Goal: Information Seeking & Learning: Learn about a topic

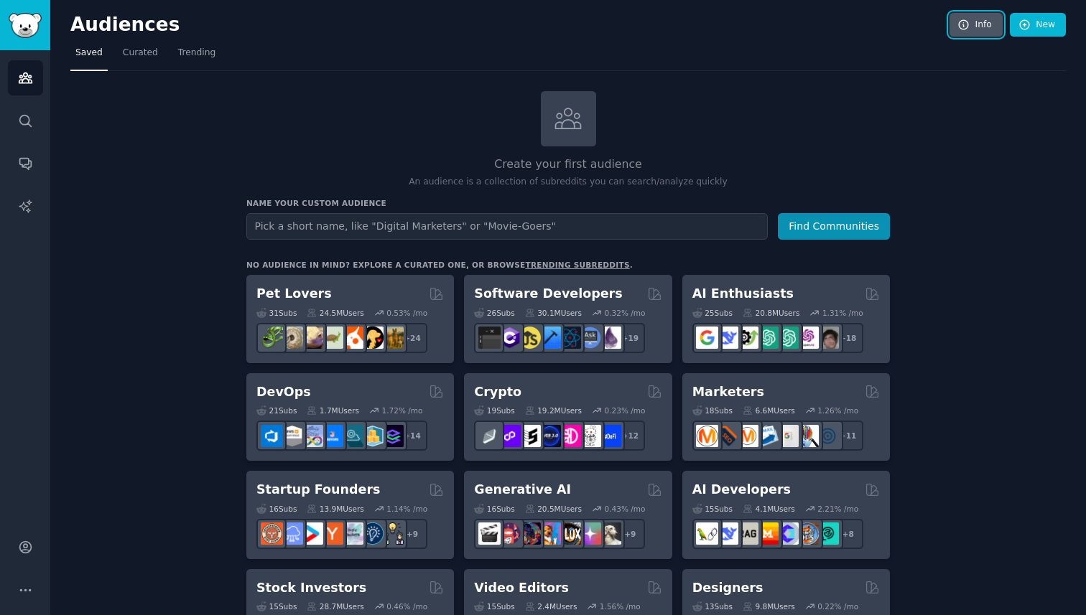
click at [952, 29] on link "Info" at bounding box center [975, 25] width 53 height 24
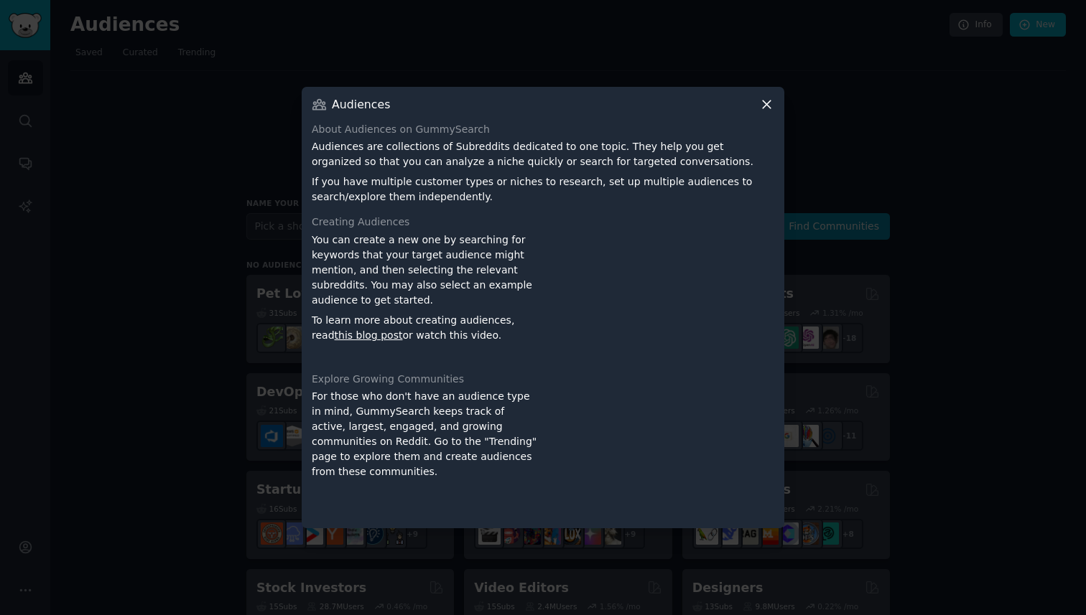
click at [763, 106] on icon at bounding box center [766, 104] width 15 height 15
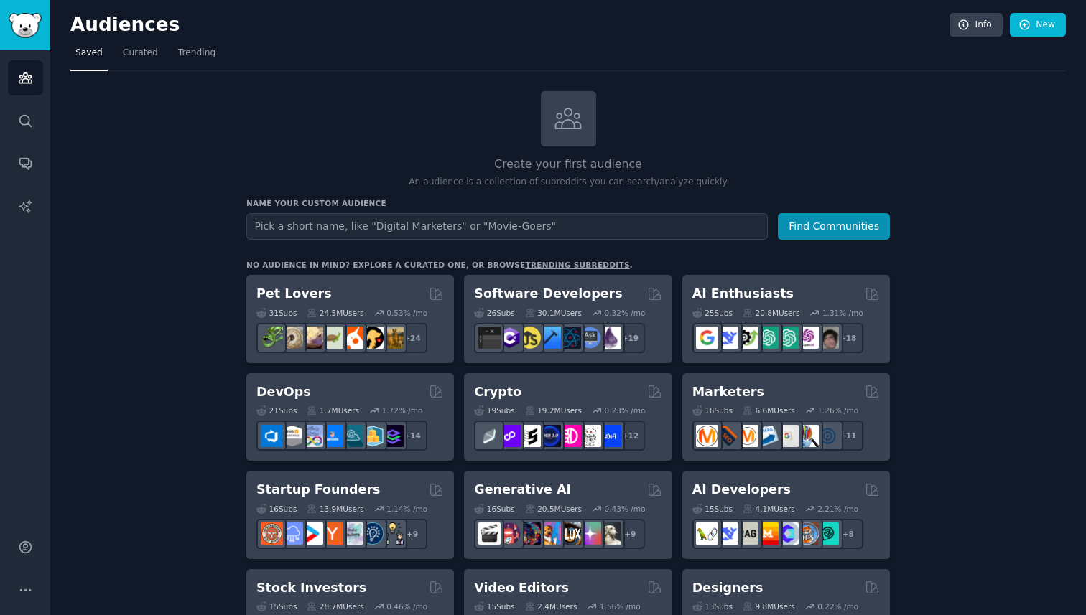
click at [6, 112] on div "Audiences Search Conversations AI Reports" at bounding box center [25, 282] width 50 height 465
click at [40, 199] on link "AI Reports" at bounding box center [25, 206] width 35 height 35
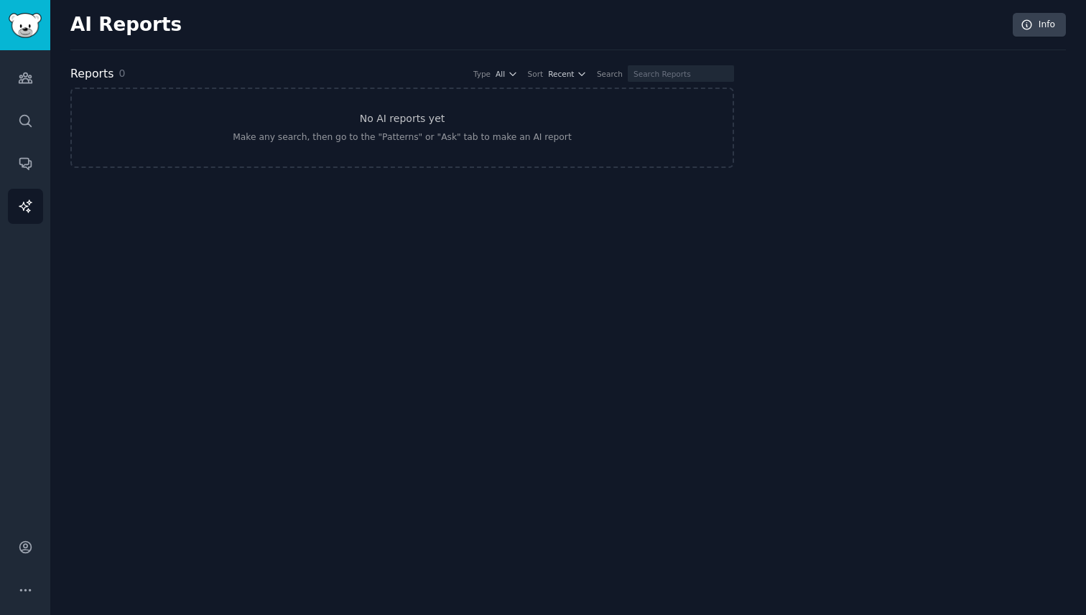
click at [148, 36] on div "AI Reports Info" at bounding box center [567, 31] width 995 height 37
click at [14, 72] on link "Audiences" at bounding box center [25, 77] width 35 height 35
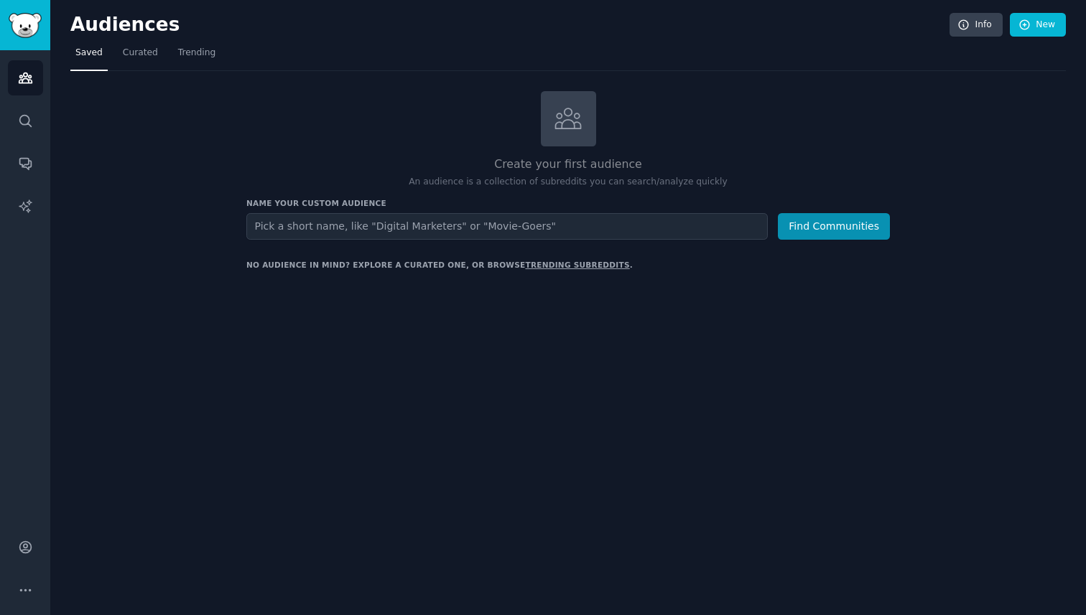
click at [36, 22] on img "Sidebar" at bounding box center [25, 25] width 33 height 25
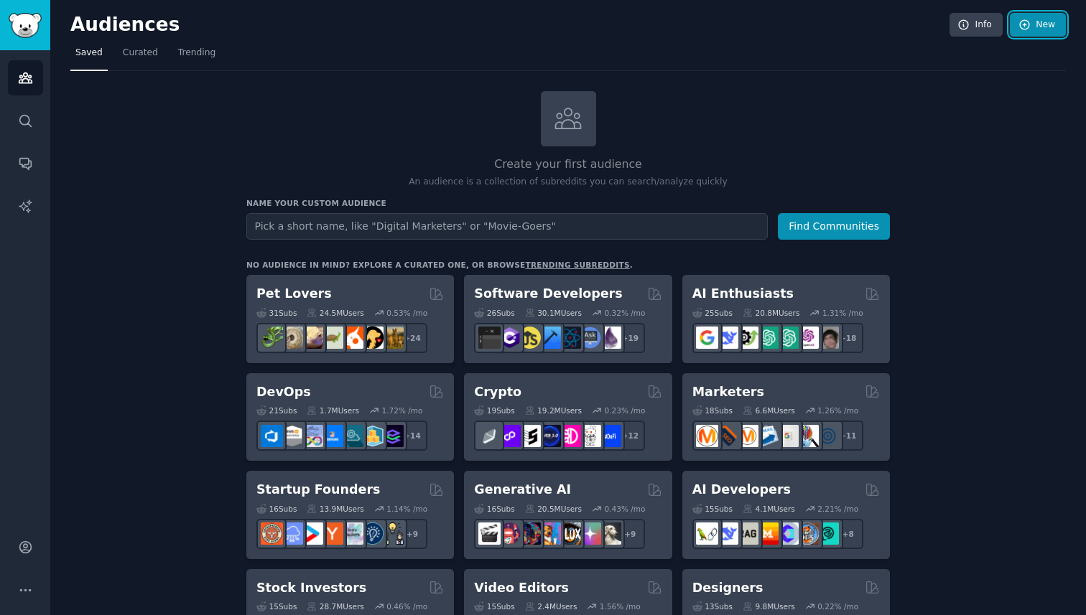
click at [1029, 25] on link "New" at bounding box center [1038, 25] width 56 height 24
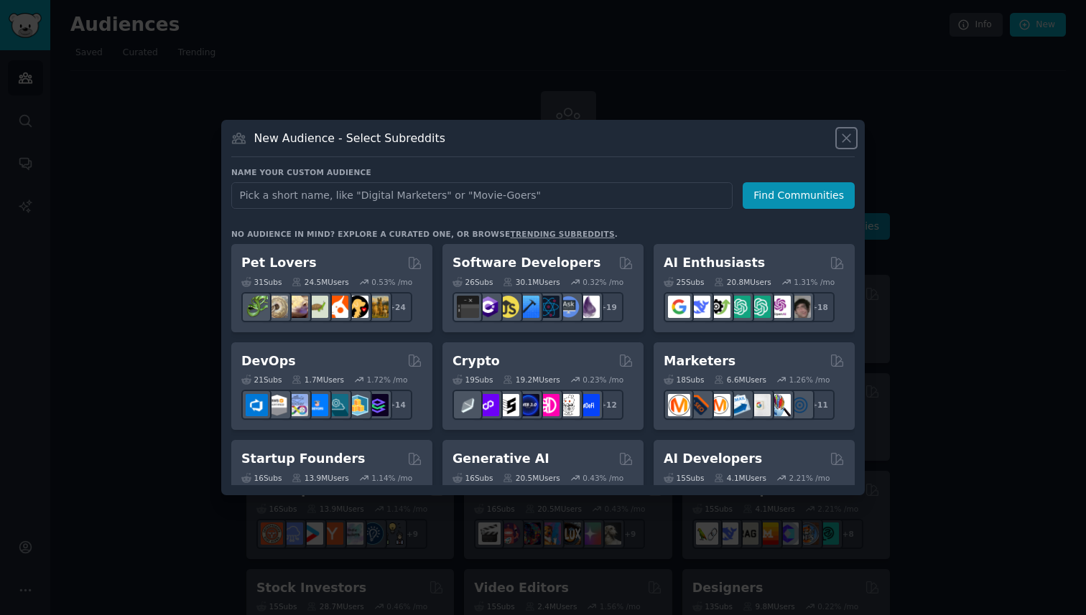
click at [852, 136] on icon at bounding box center [846, 138] width 15 height 15
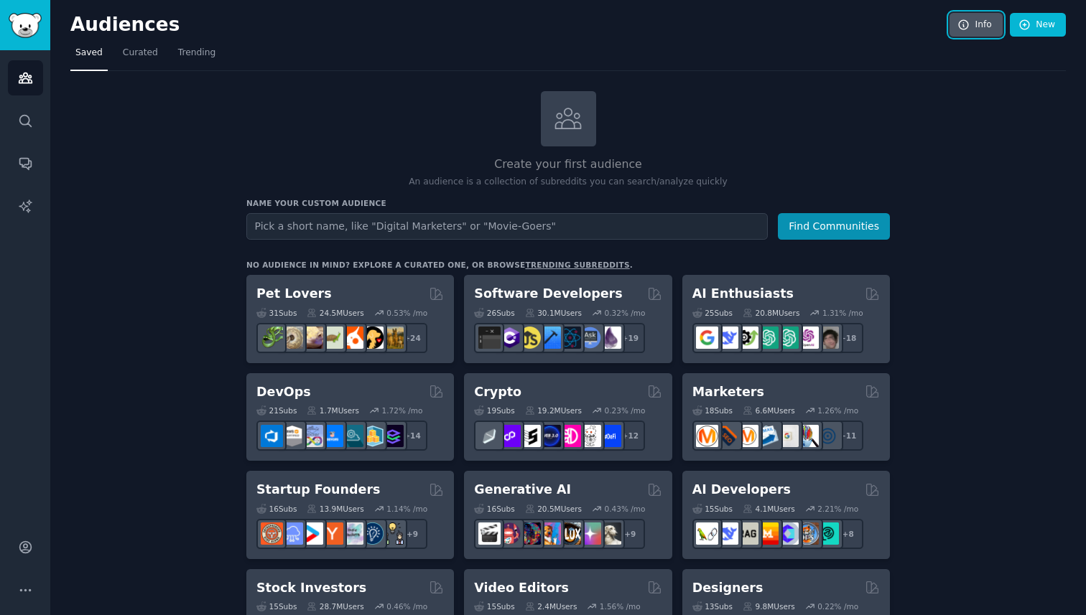
click at [967, 22] on icon at bounding box center [963, 25] width 13 height 13
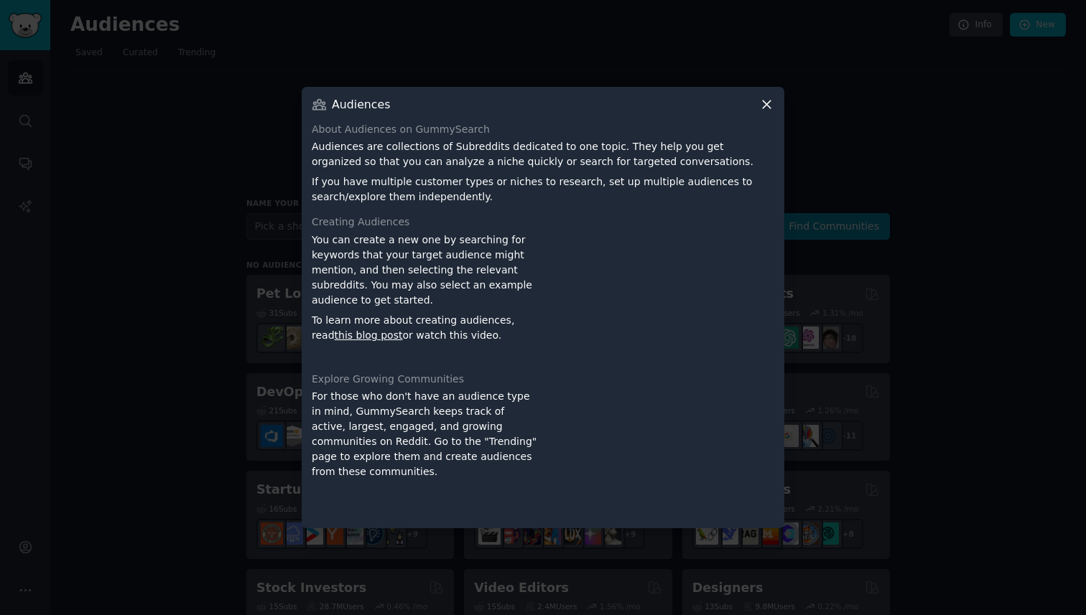
click at [758, 106] on div "Audiences" at bounding box center [543, 104] width 462 height 15
click at [761, 100] on icon at bounding box center [766, 104] width 15 height 15
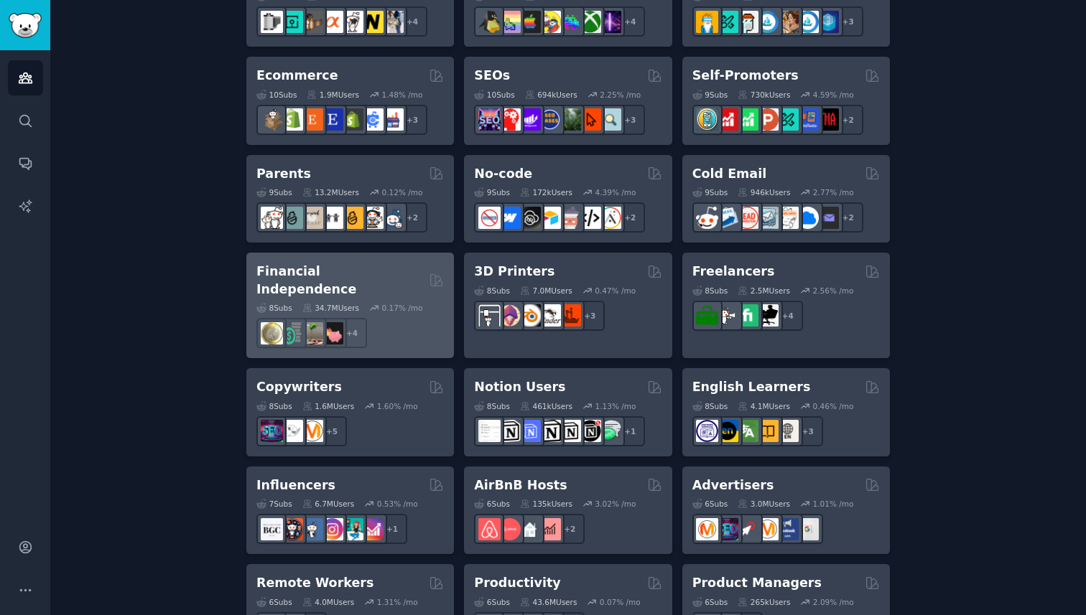
scroll to position [774, 0]
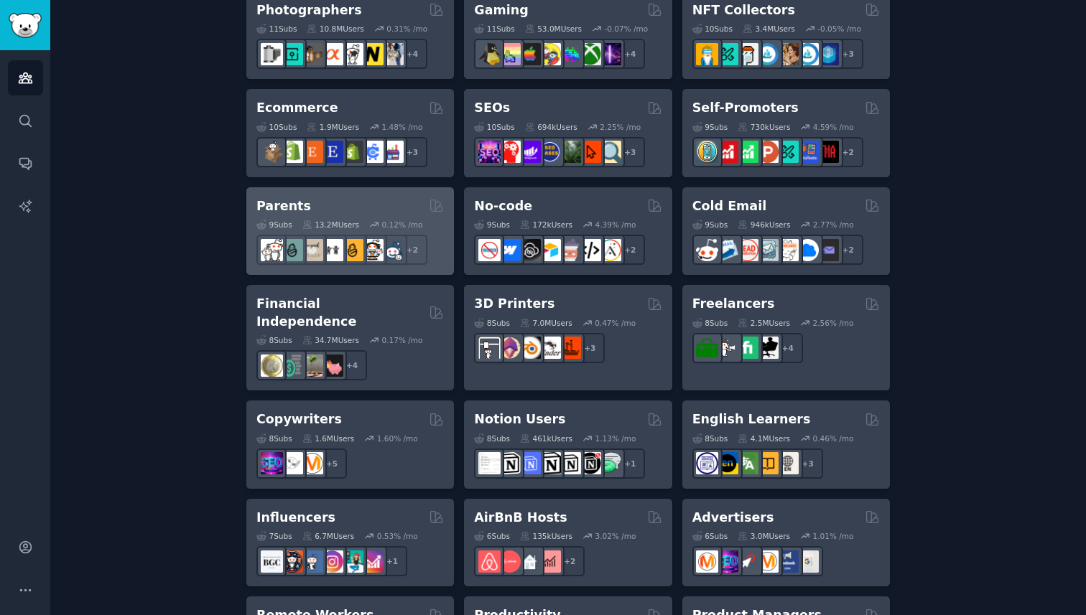
click at [342, 208] on div "Parents" at bounding box center [349, 206] width 187 height 18
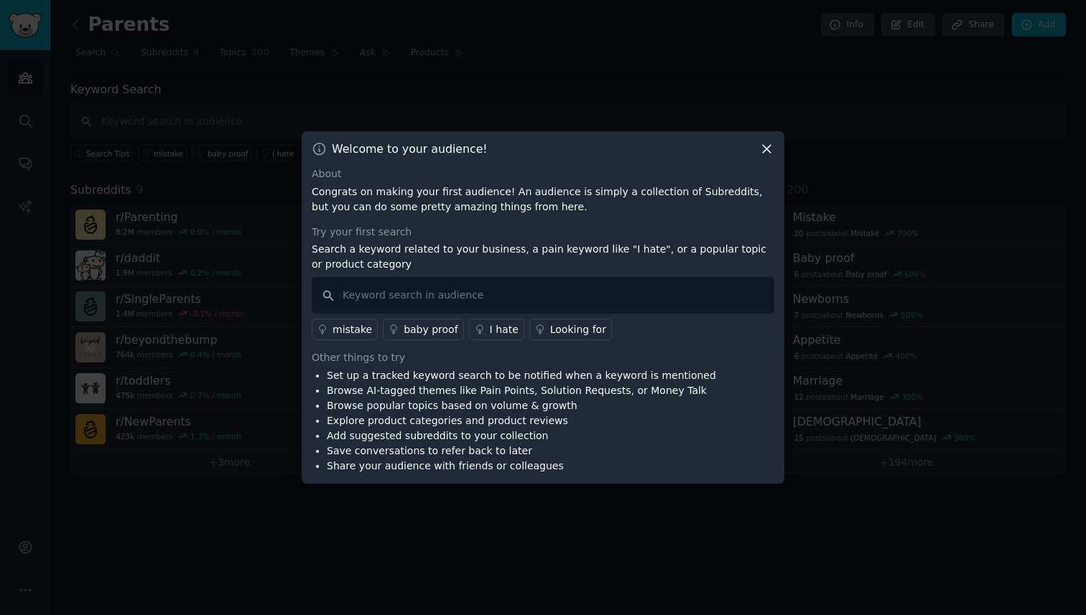
click at [763, 146] on icon at bounding box center [767, 150] width 8 height 8
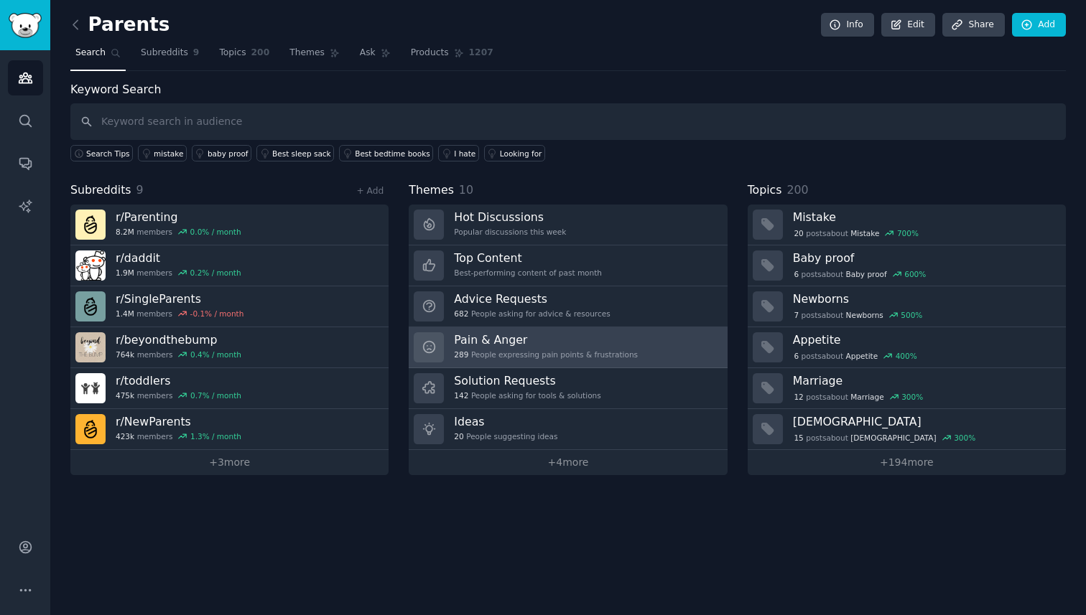
click at [621, 358] on div "289 People expressing pain points & frustrations" at bounding box center [546, 355] width 184 height 10
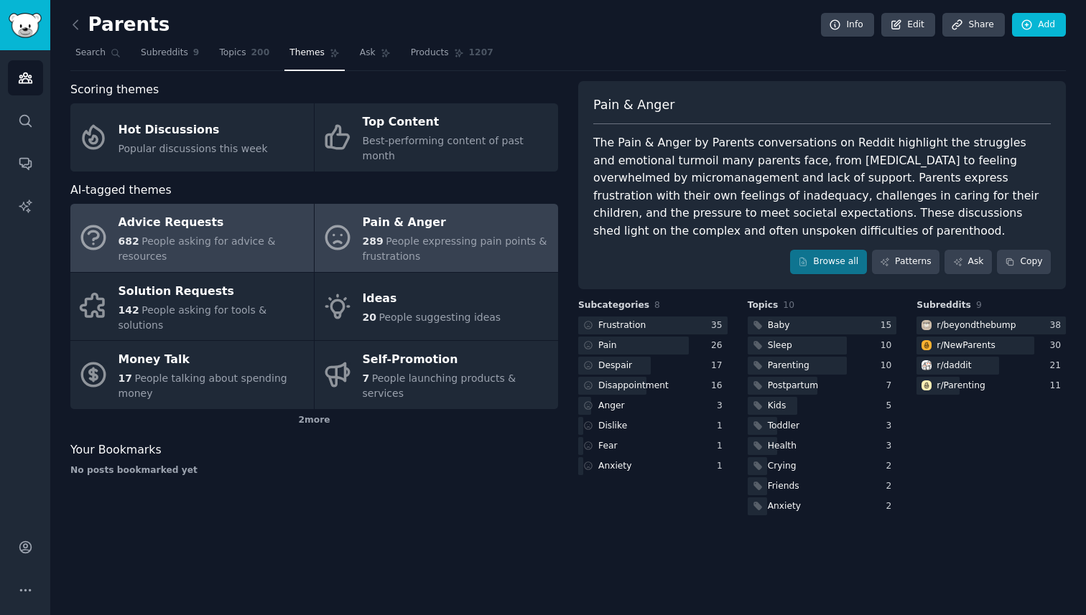
click at [284, 212] on div "Advice Requests" at bounding box center [212, 223] width 188 height 23
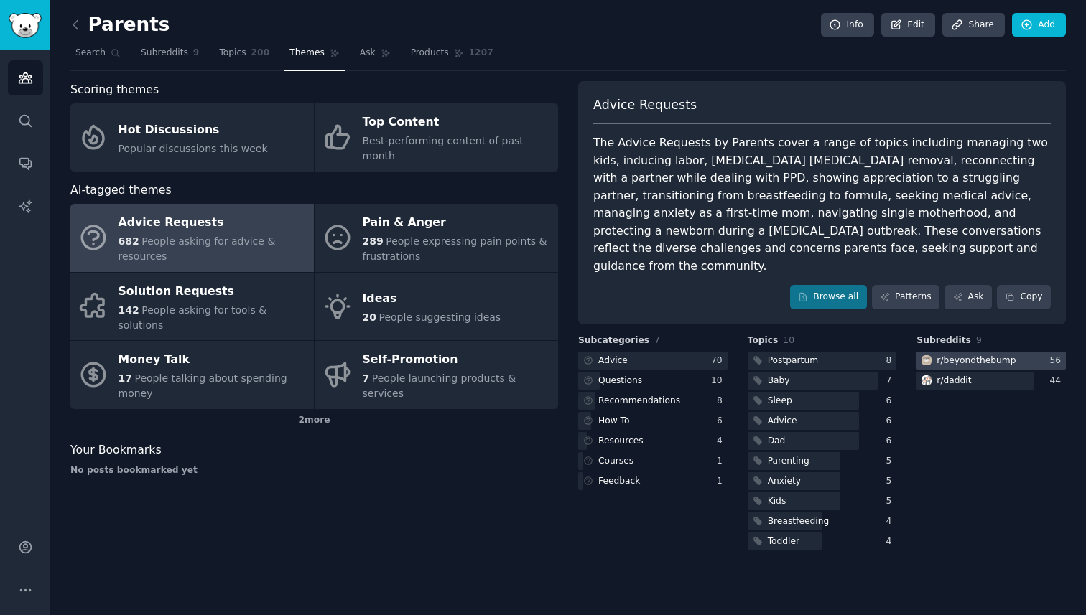
click at [922, 355] on img at bounding box center [926, 360] width 10 height 10
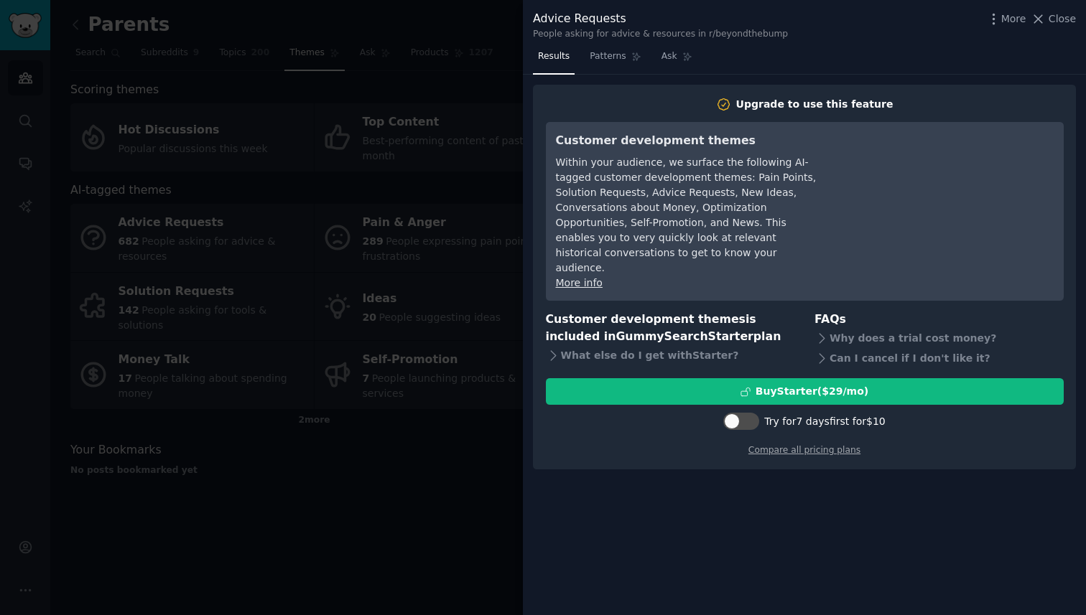
click at [441, 187] on div at bounding box center [543, 307] width 1086 height 615
